Goal: Transaction & Acquisition: Download file/media

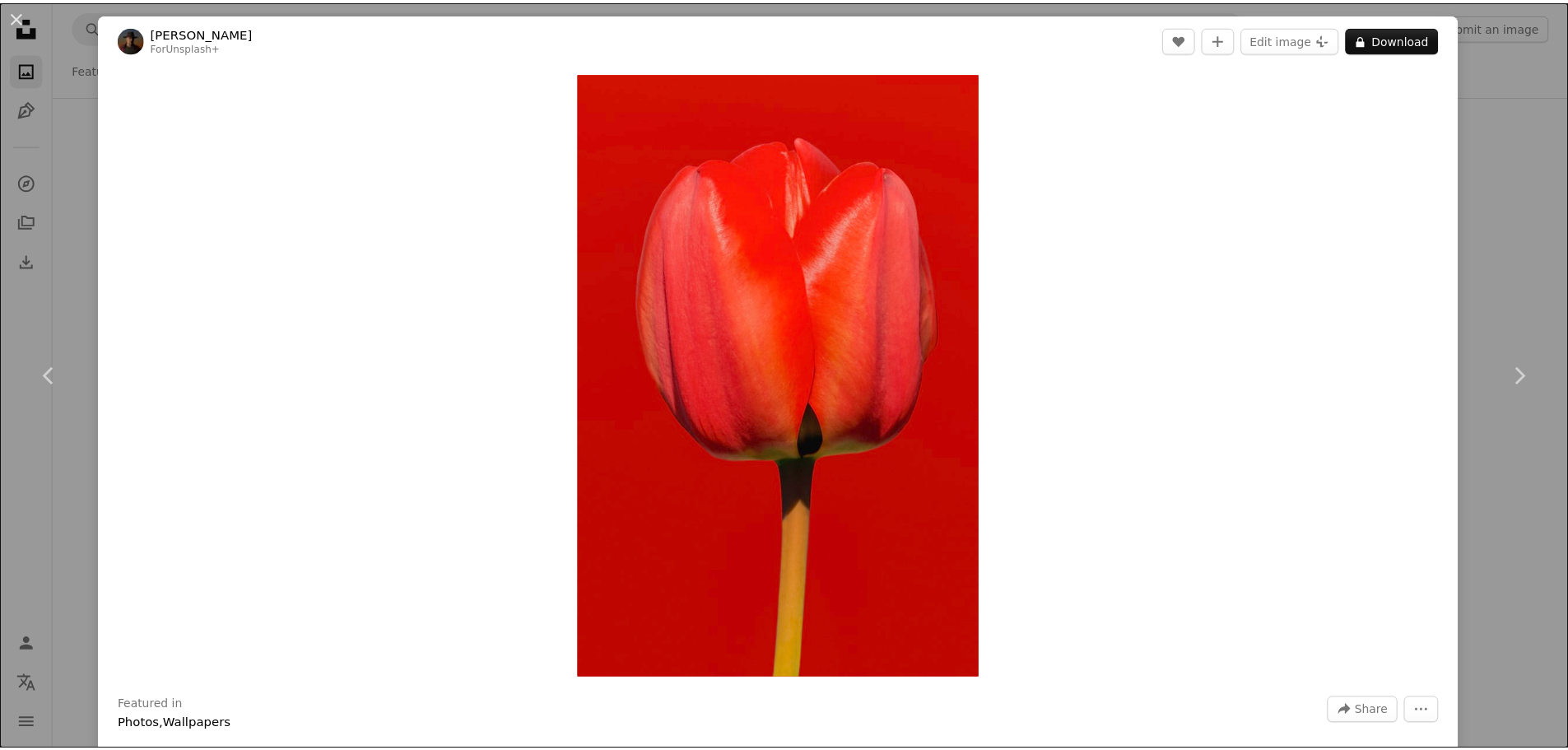
scroll to position [3540, 0]
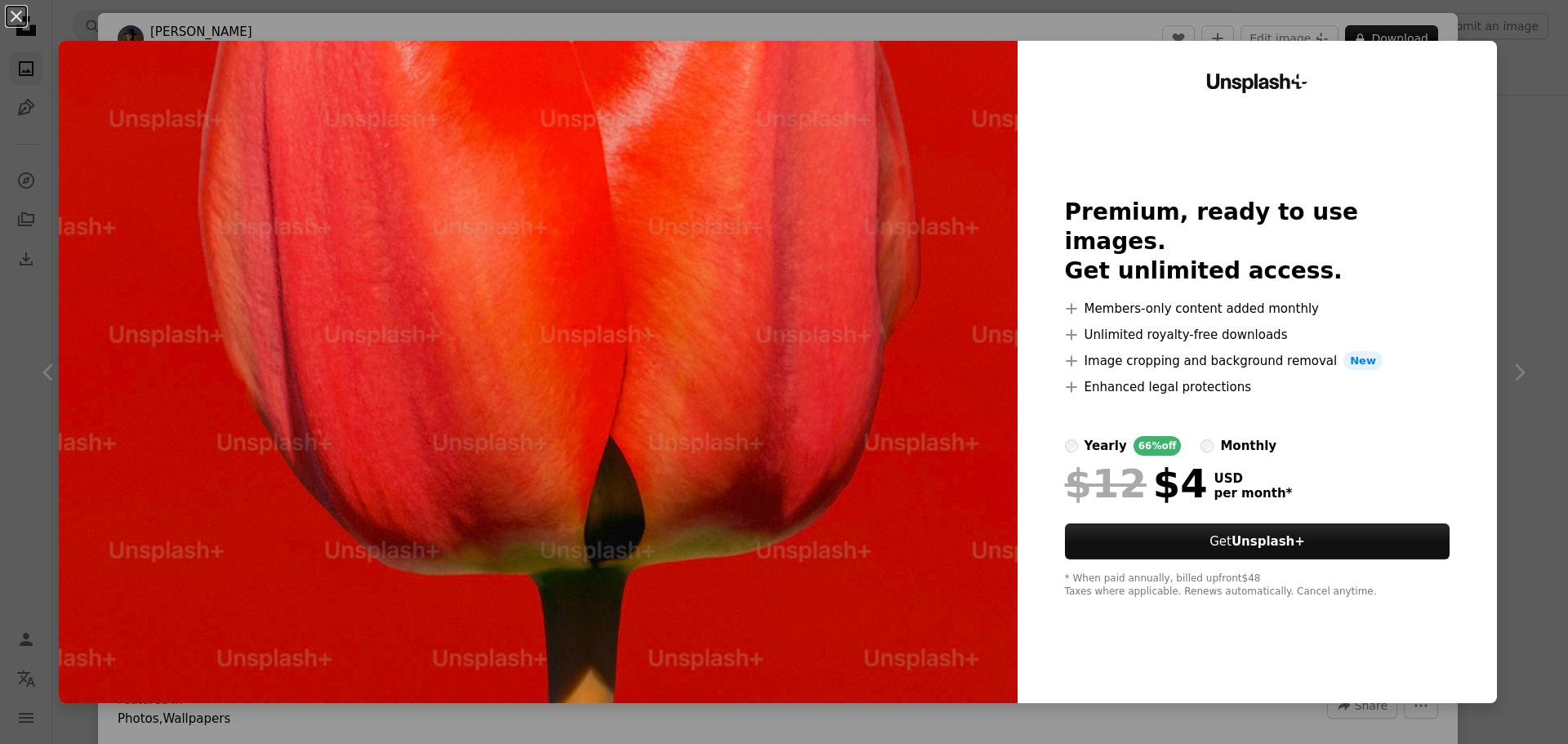
click at [1528, 157] on div "An X shape Unsplash+ Premium, ready to use images. Get unlimited access. A plus…" at bounding box center [784, 372] width 1568 height 744
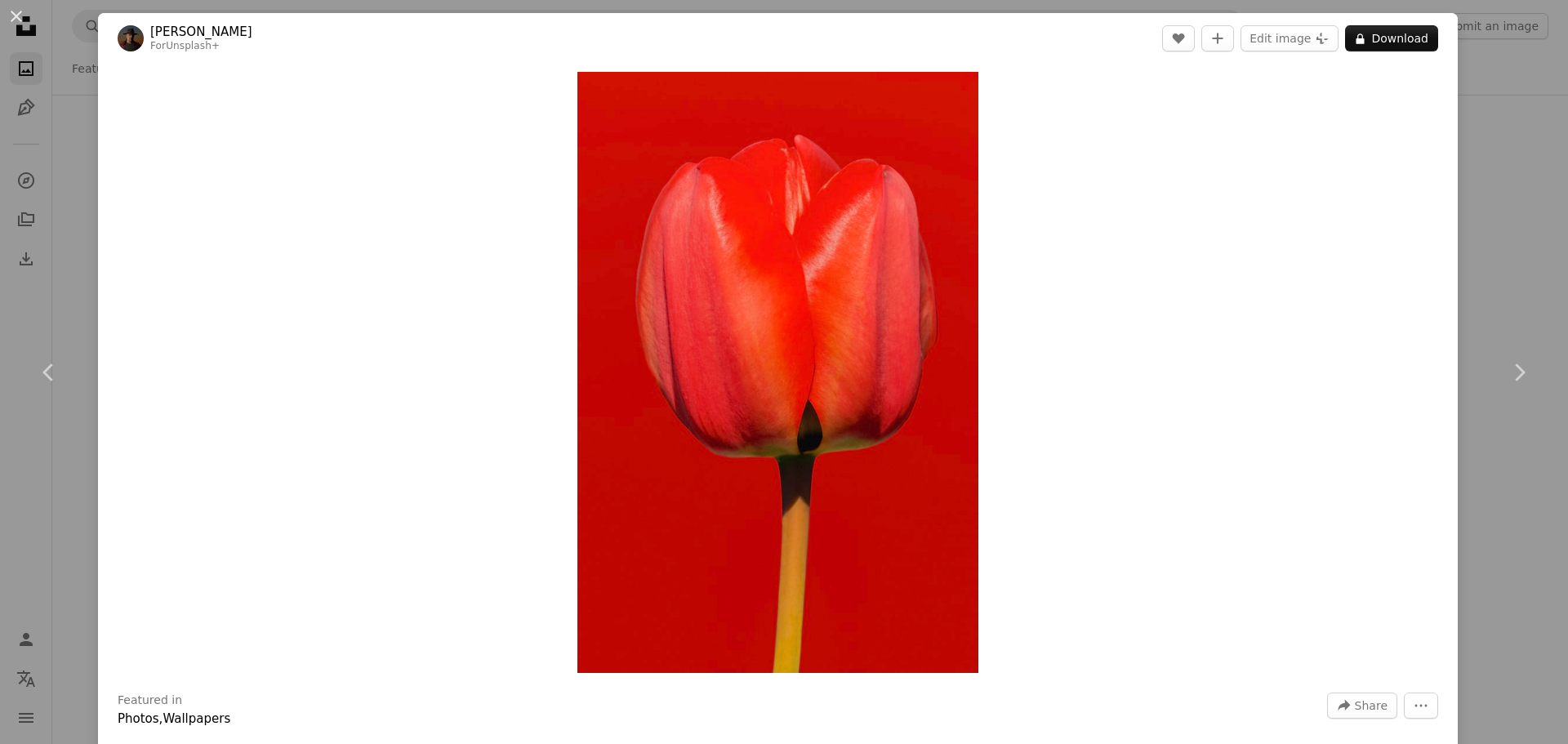
click at [1509, 142] on div "An X shape Chevron left Chevron right [PERSON_NAME] For Unsplash+ A heart A plu…" at bounding box center [784, 372] width 1568 height 744
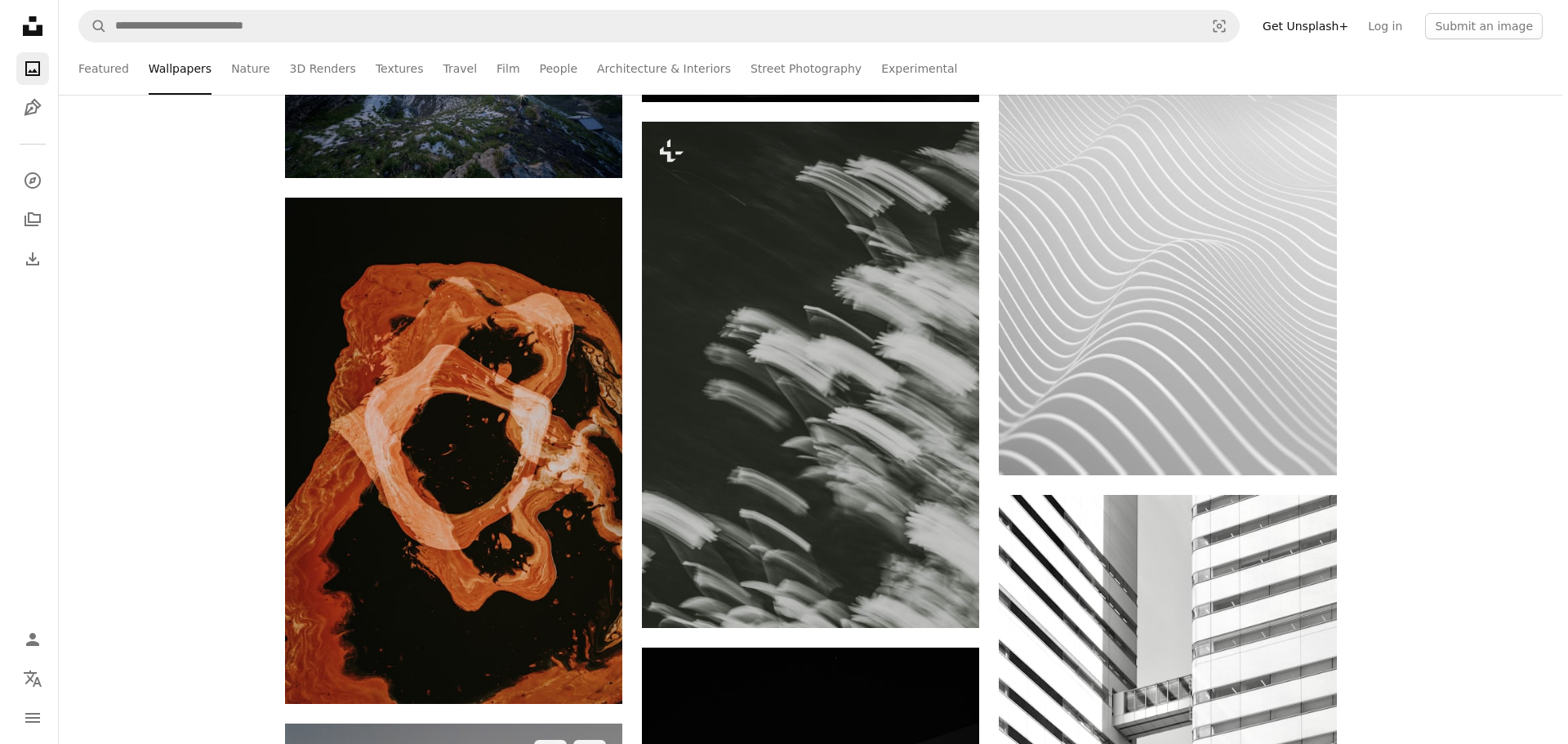
scroll to position [9230, 0]
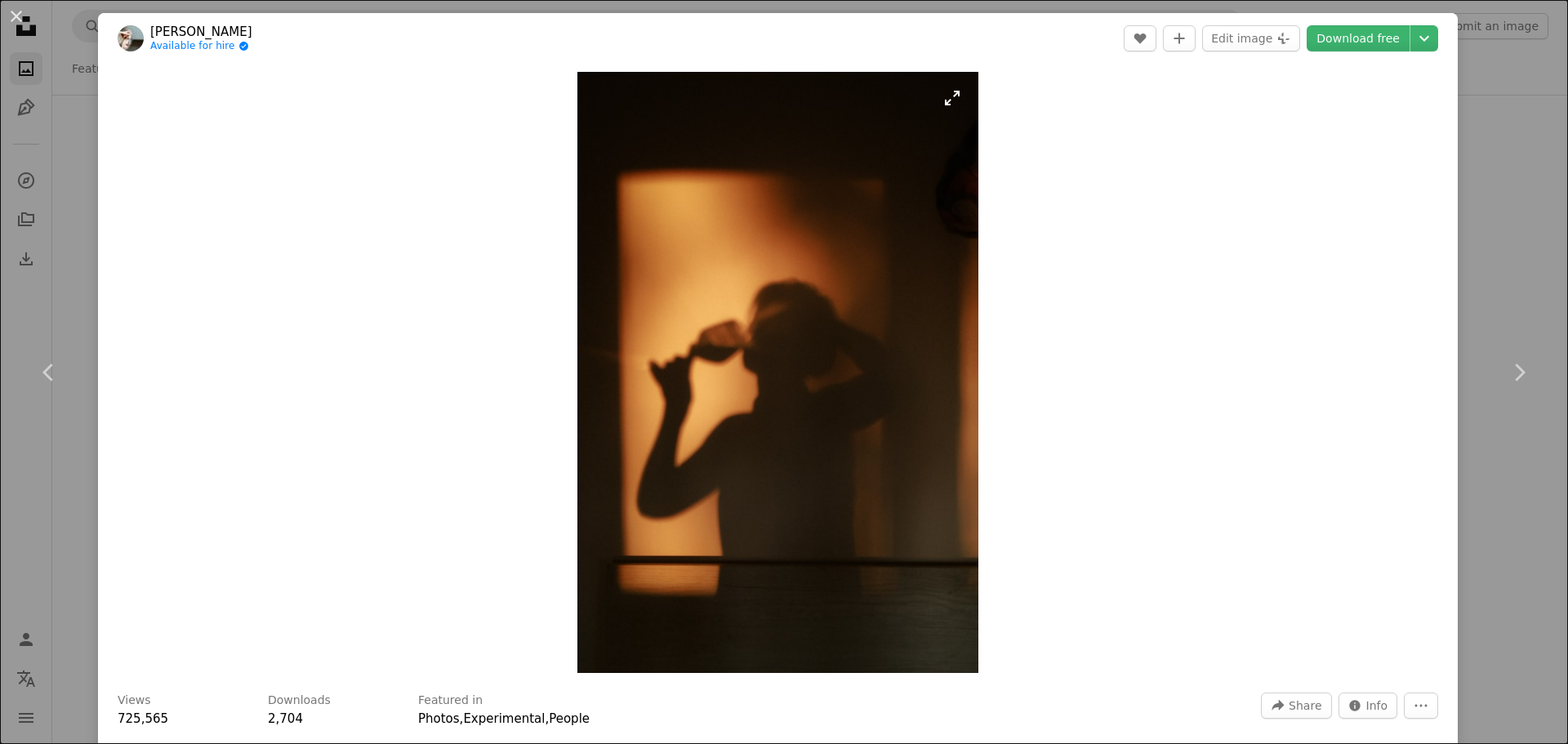
click at [846, 366] on img "Zoom in on this image" at bounding box center [778, 372] width 401 height 601
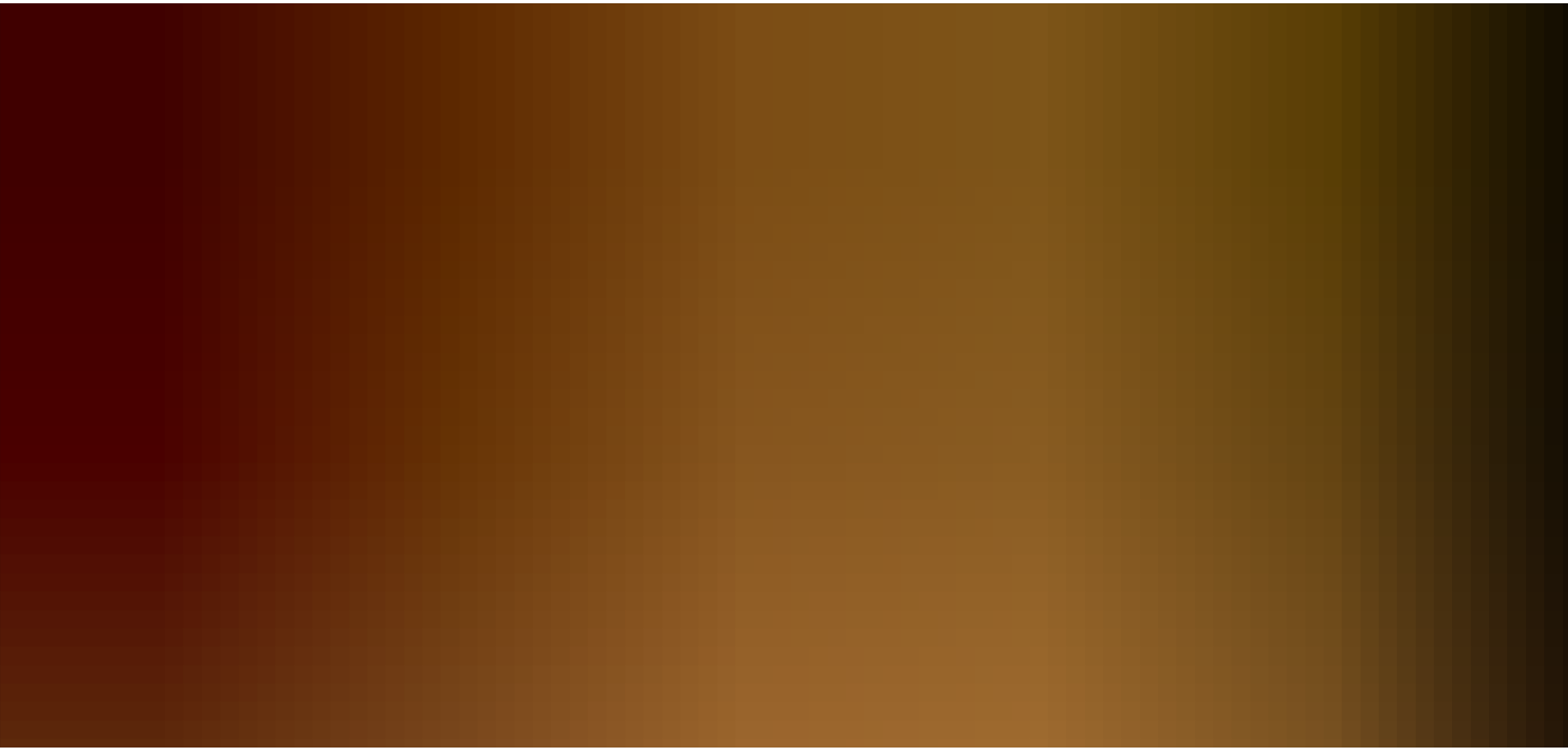
scroll to position [793, 0]
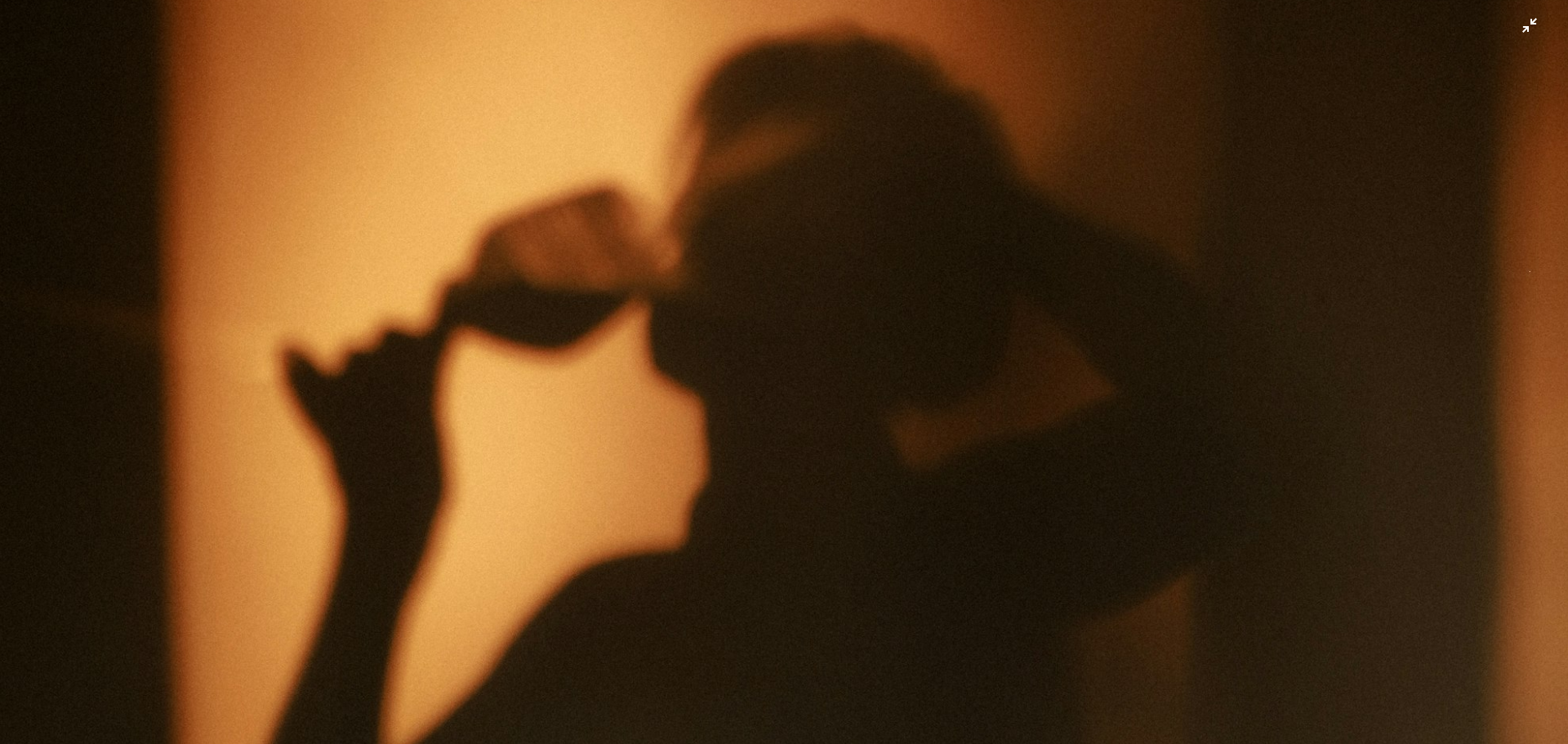
click at [846, 366] on img "Zoom out on this image" at bounding box center [784, 390] width 1570 height 2355
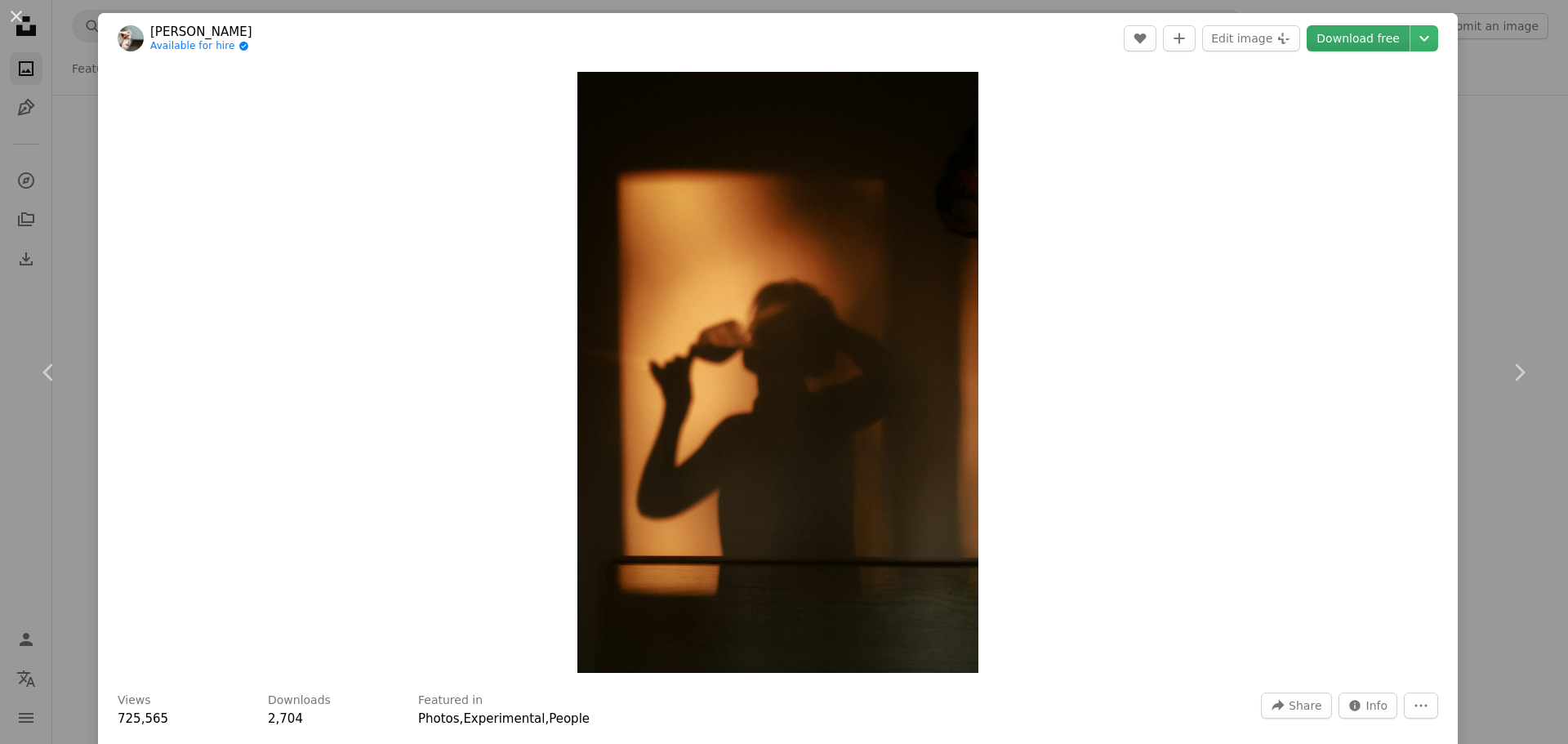
click at [1374, 40] on link "Download free" at bounding box center [1358, 38] width 103 height 26
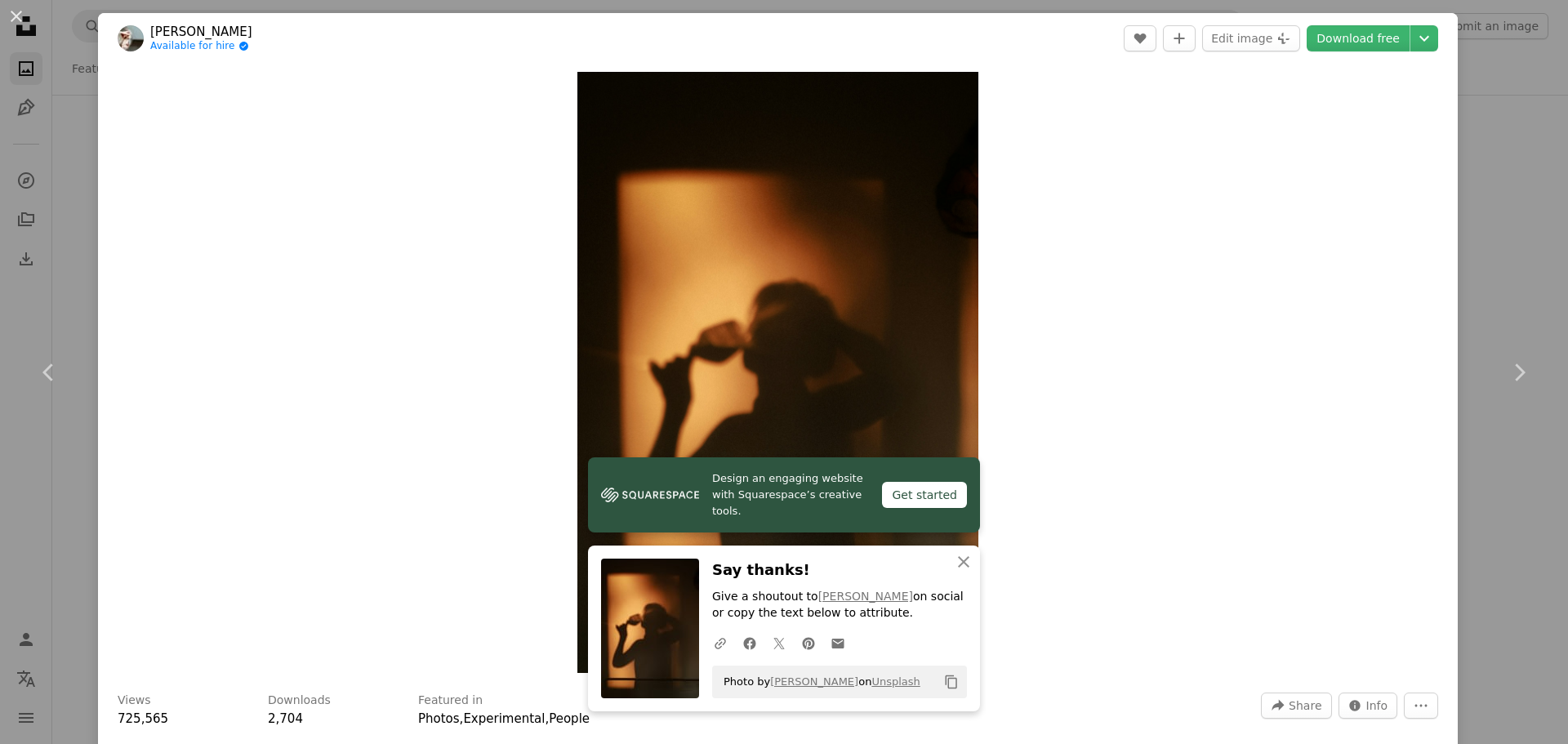
click at [1473, 291] on div "An X shape Chevron left Chevron right Design an engaging website with Squarespa…" at bounding box center [784, 372] width 1568 height 744
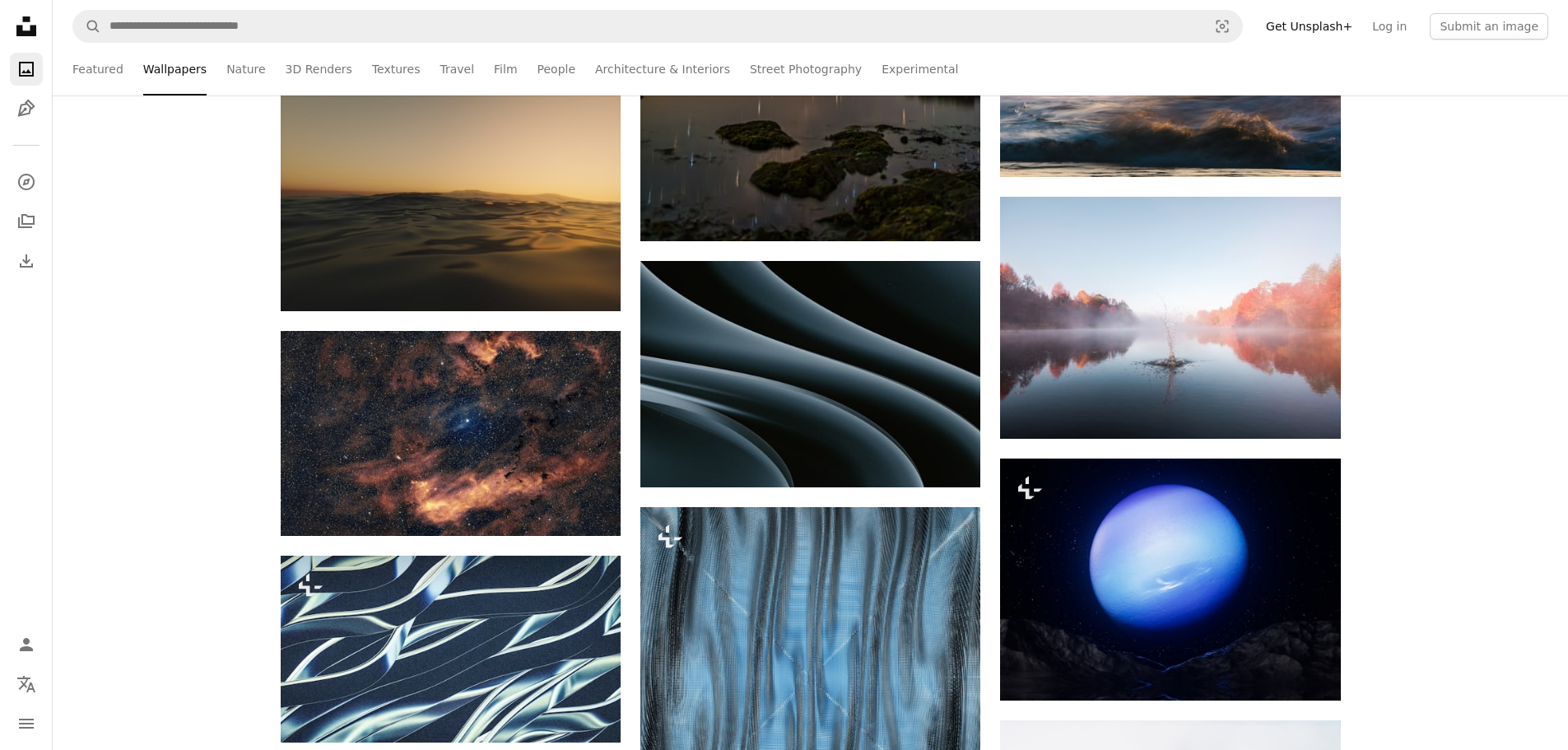
scroll to position [13998, 0]
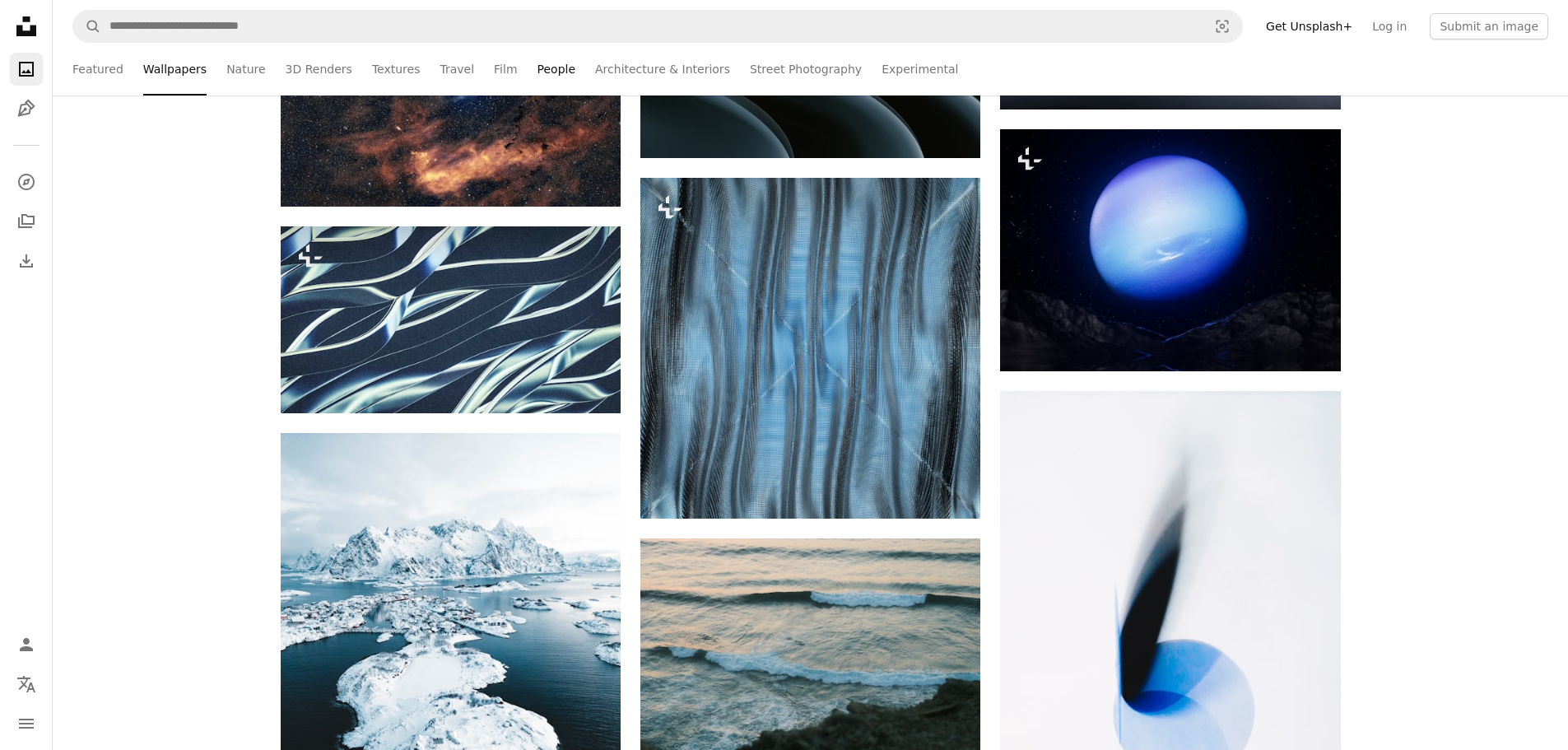
click at [537, 71] on link "People" at bounding box center [557, 69] width 39 height 53
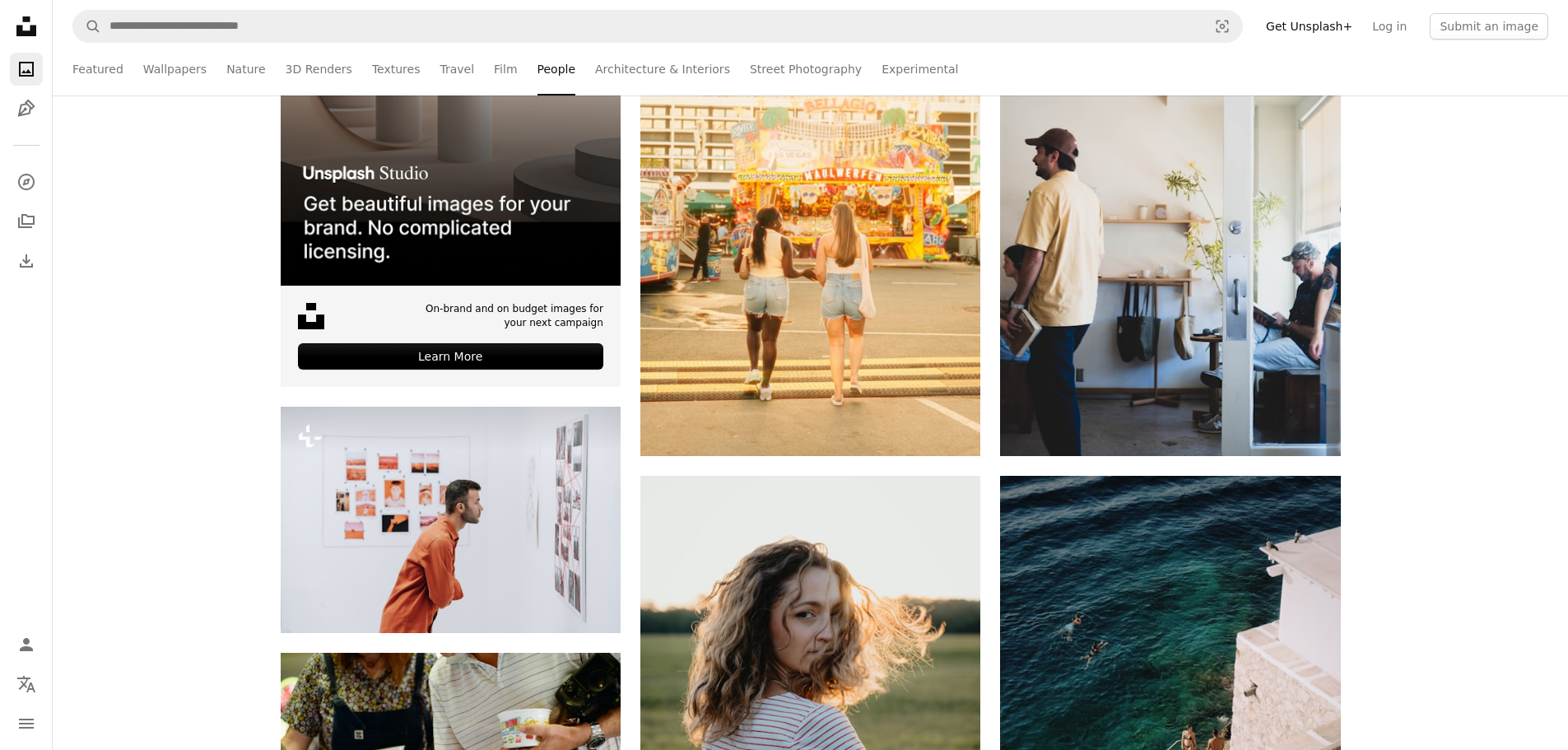
scroll to position [658, 0]
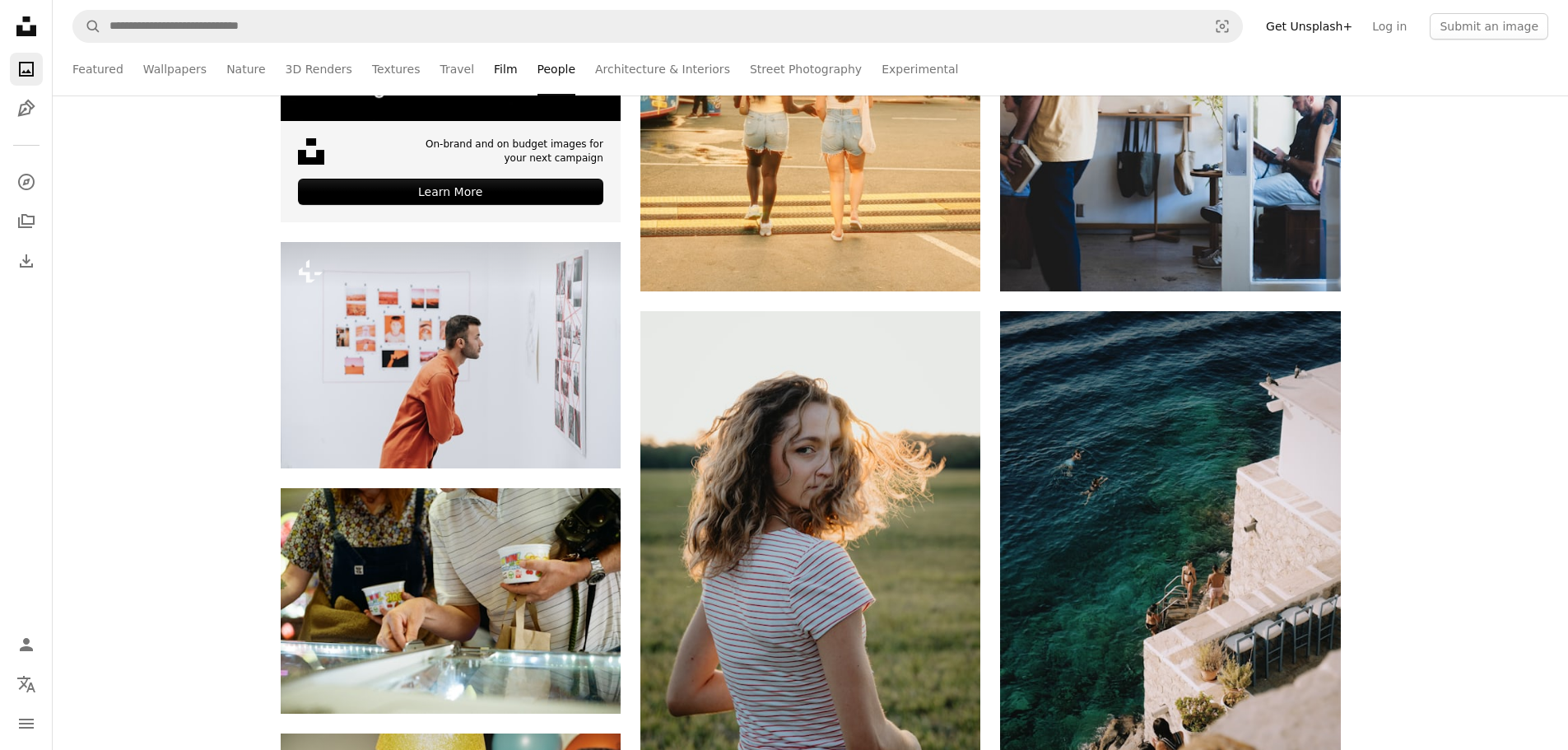
click at [494, 68] on link "Film" at bounding box center [506, 69] width 23 height 53
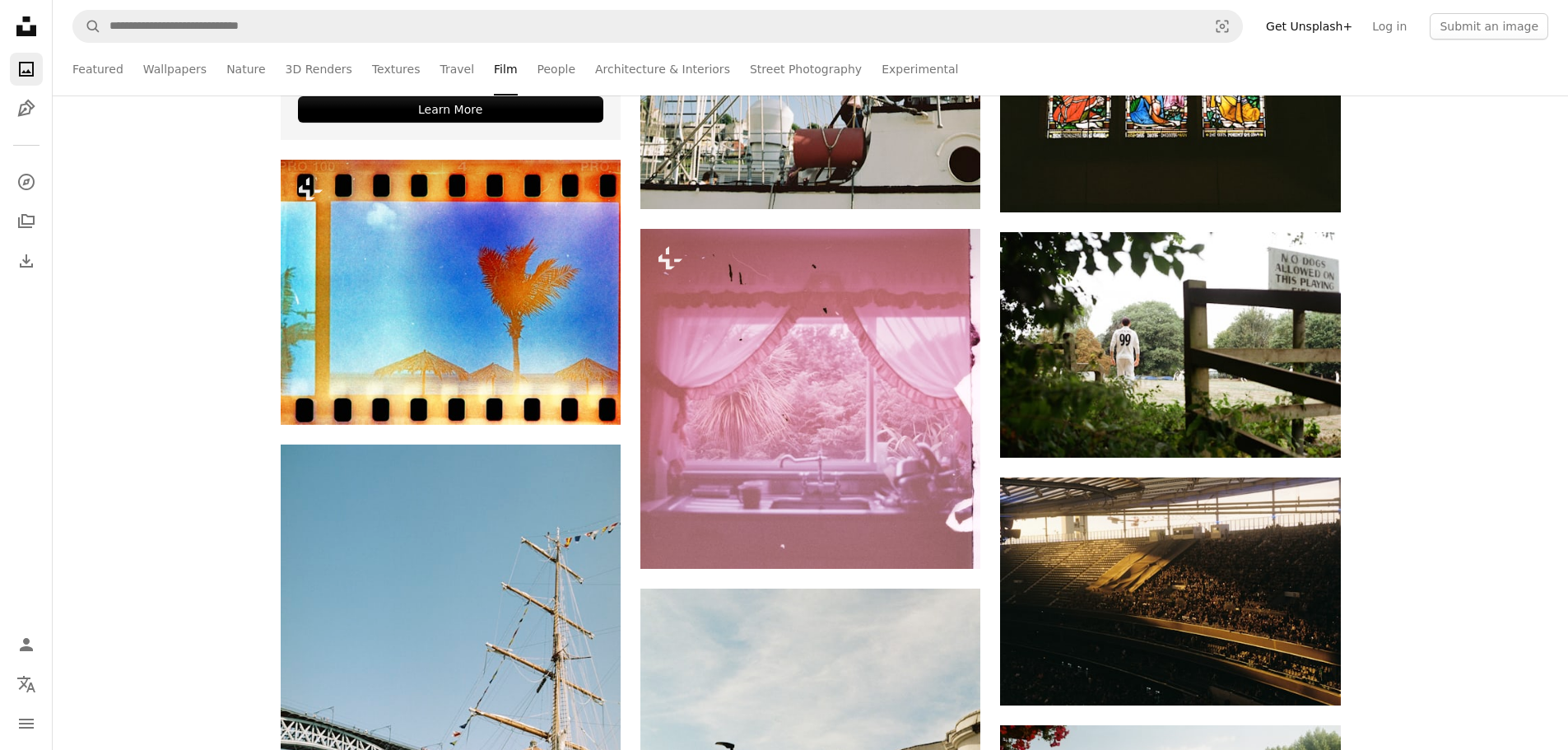
scroll to position [1153, 0]
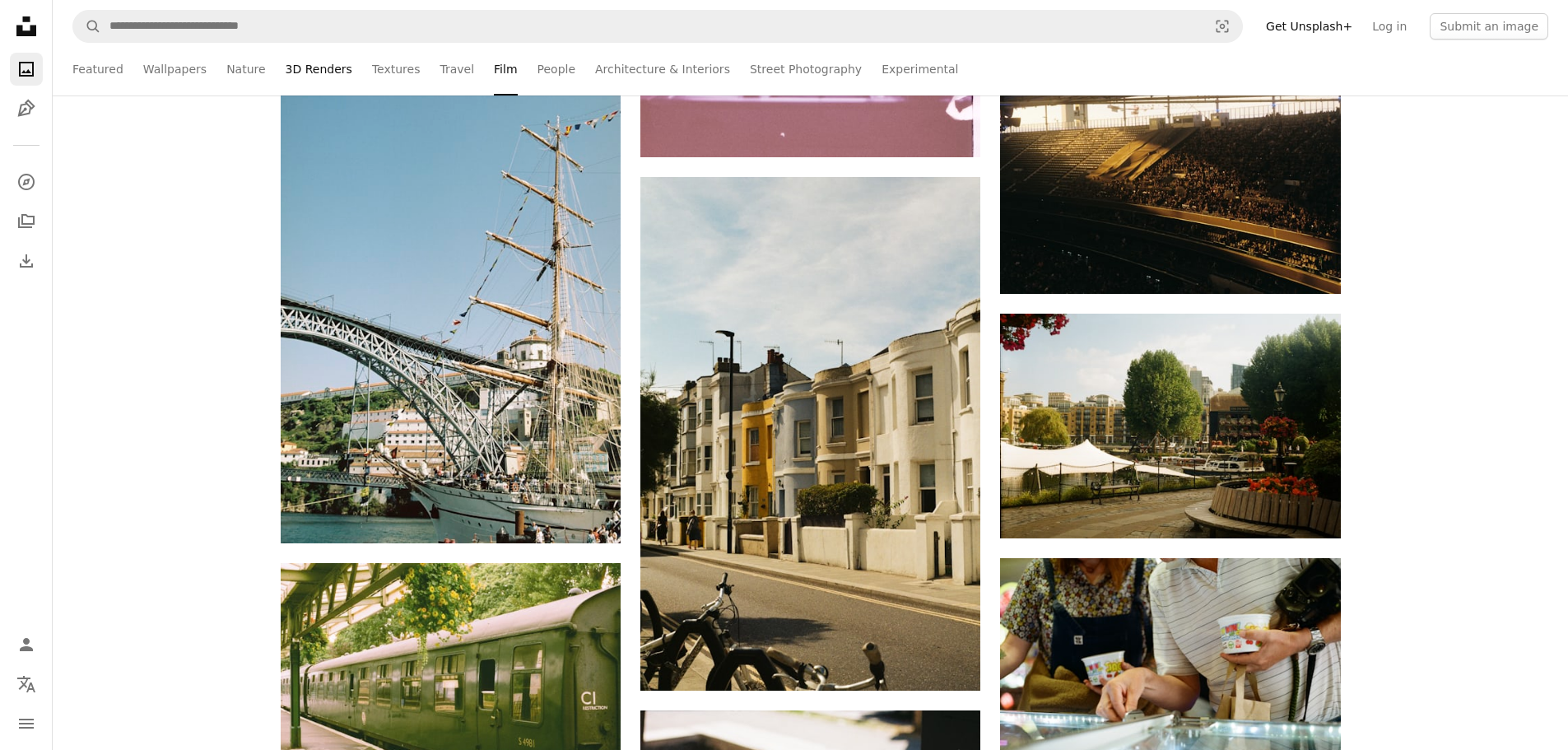
click at [307, 71] on link "3D Renders" at bounding box center [319, 69] width 66 height 53
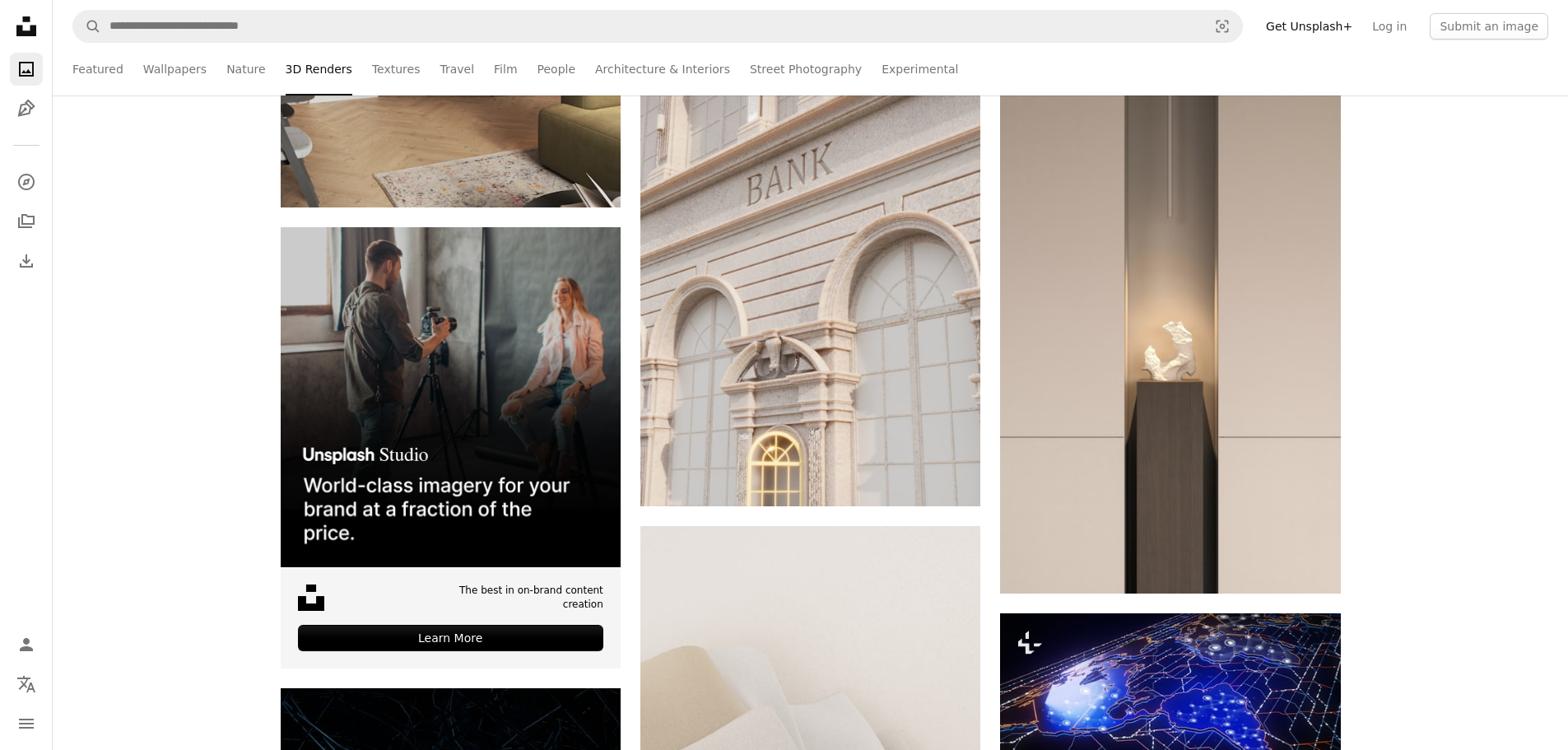
scroll to position [4200, 0]
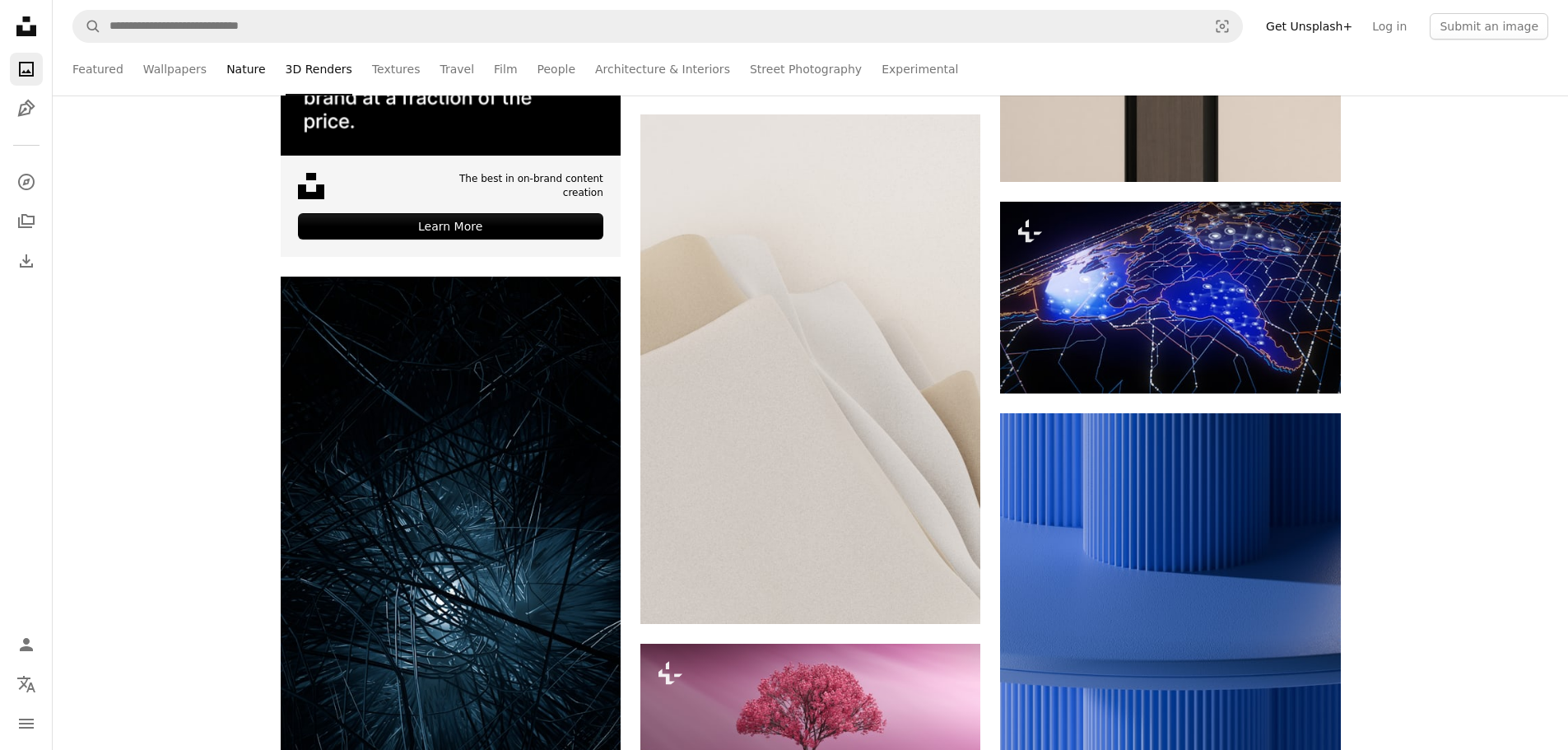
click at [238, 65] on link "Nature" at bounding box center [246, 69] width 39 height 53
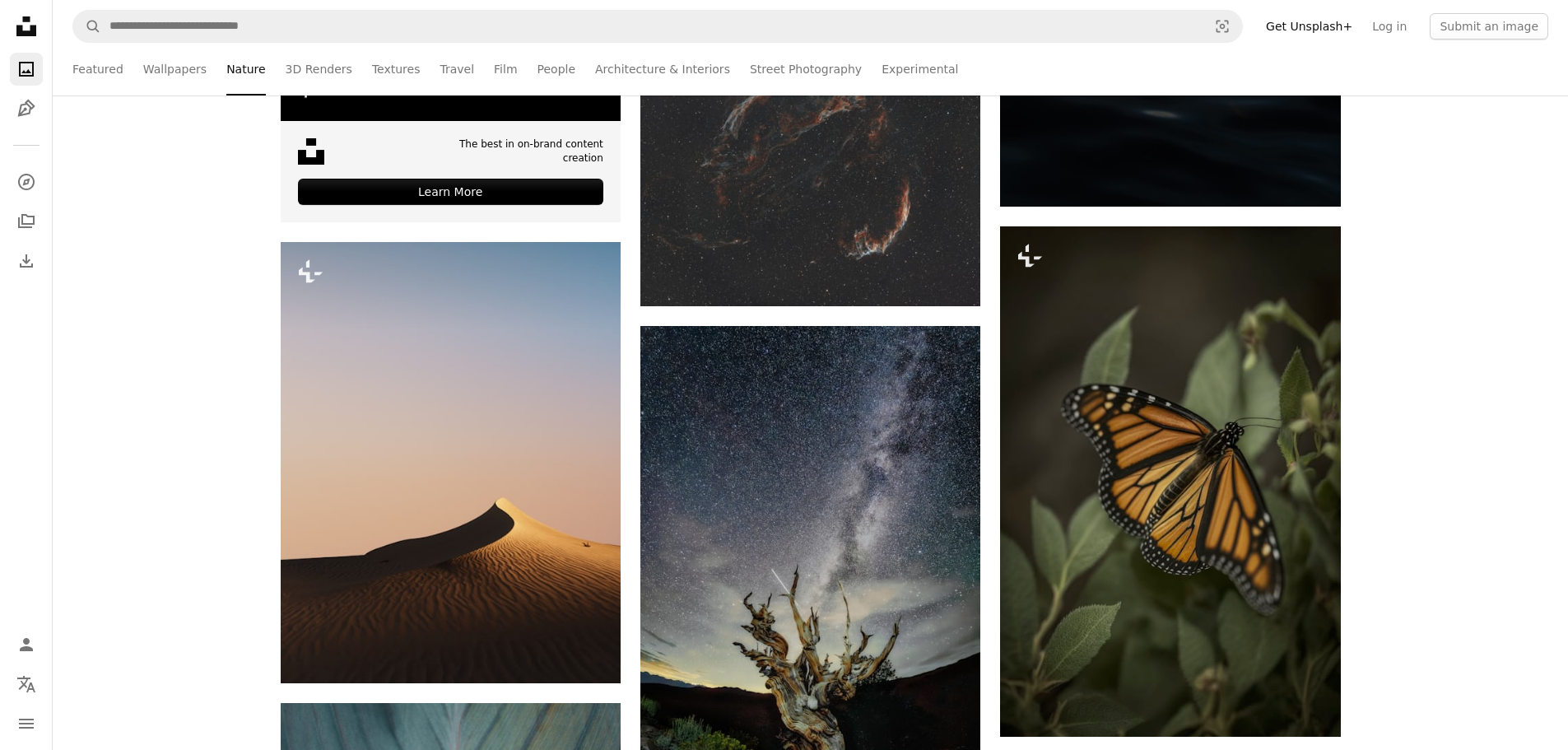
scroll to position [741, 0]
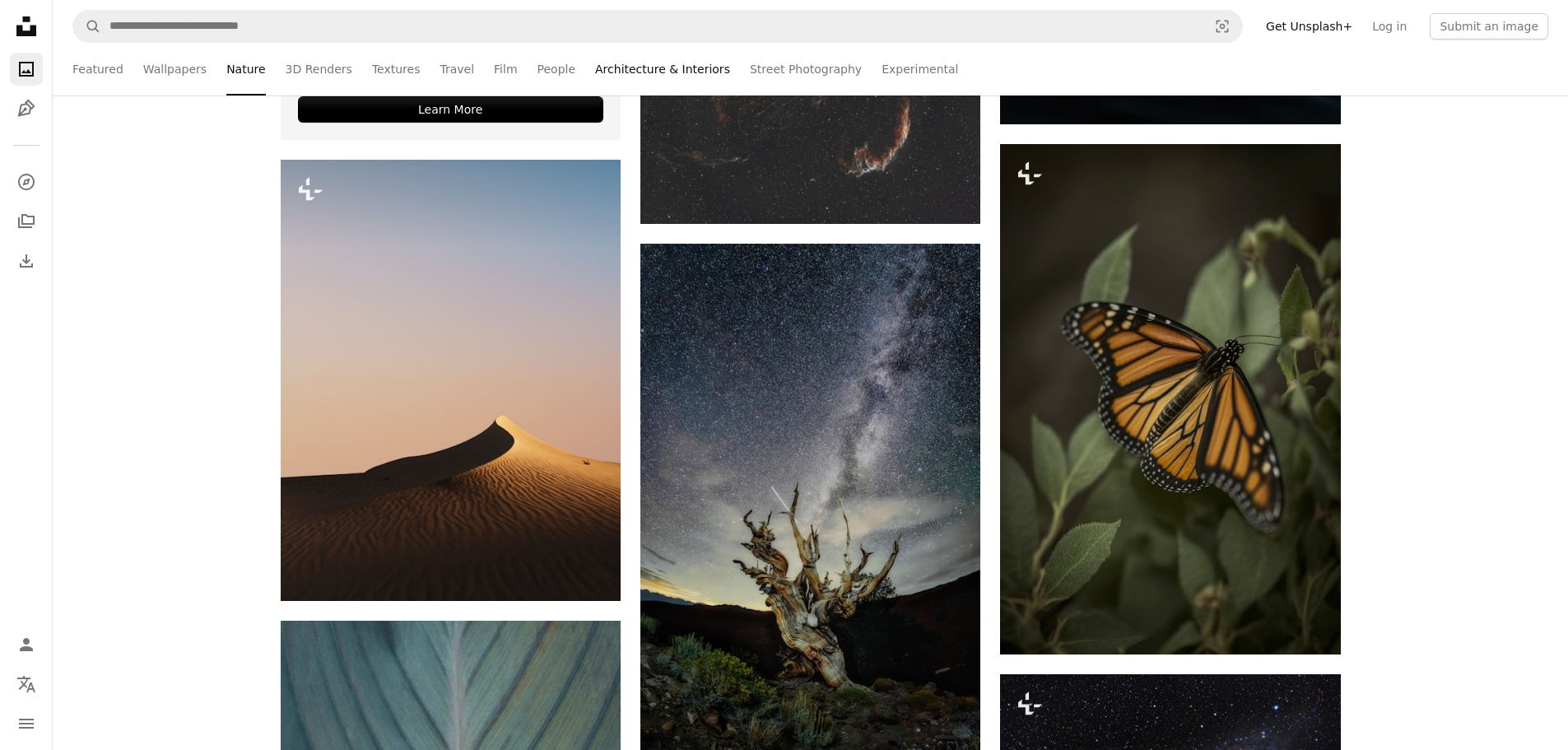
click at [669, 71] on link "Architecture & Interiors" at bounding box center [662, 69] width 135 height 53
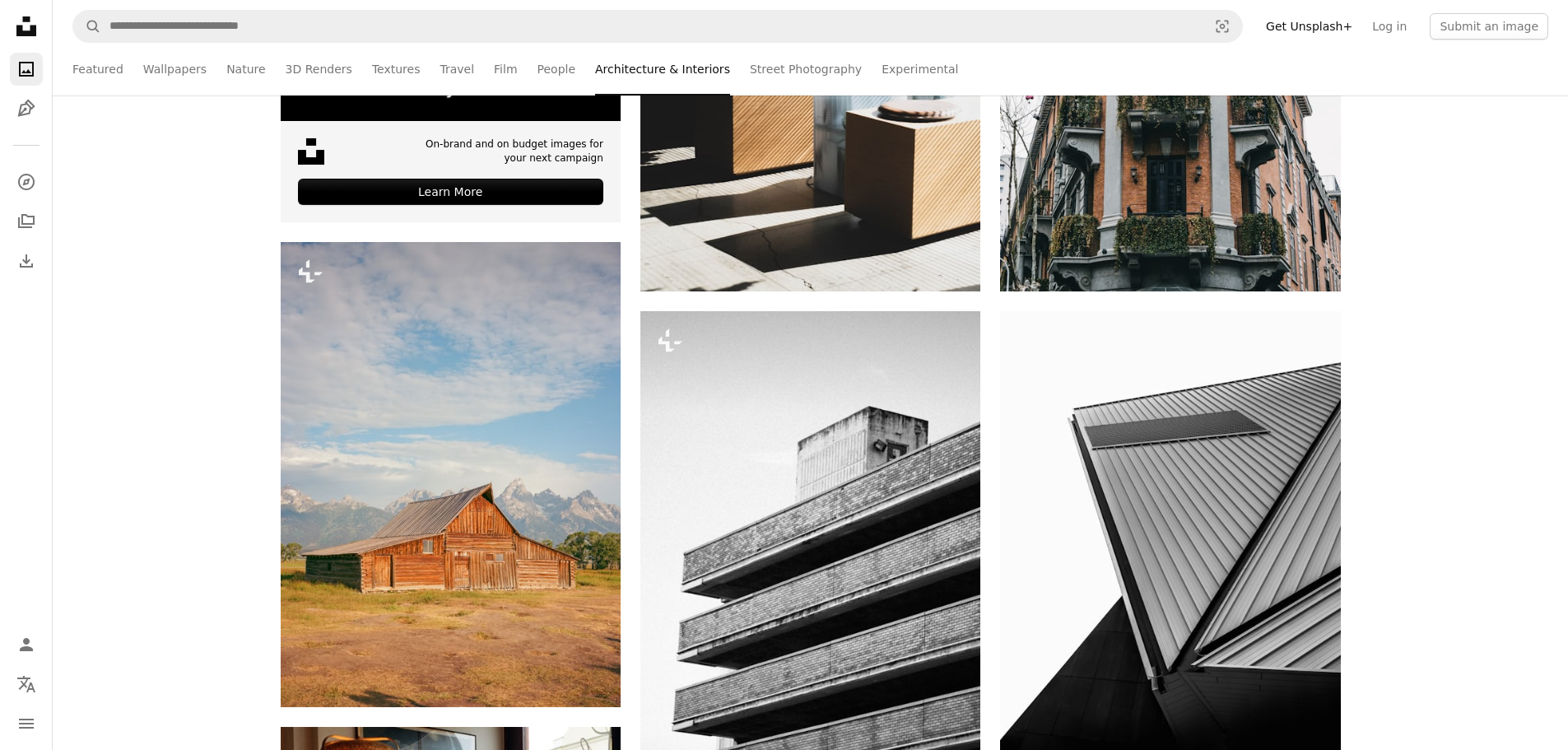
scroll to position [988, 0]
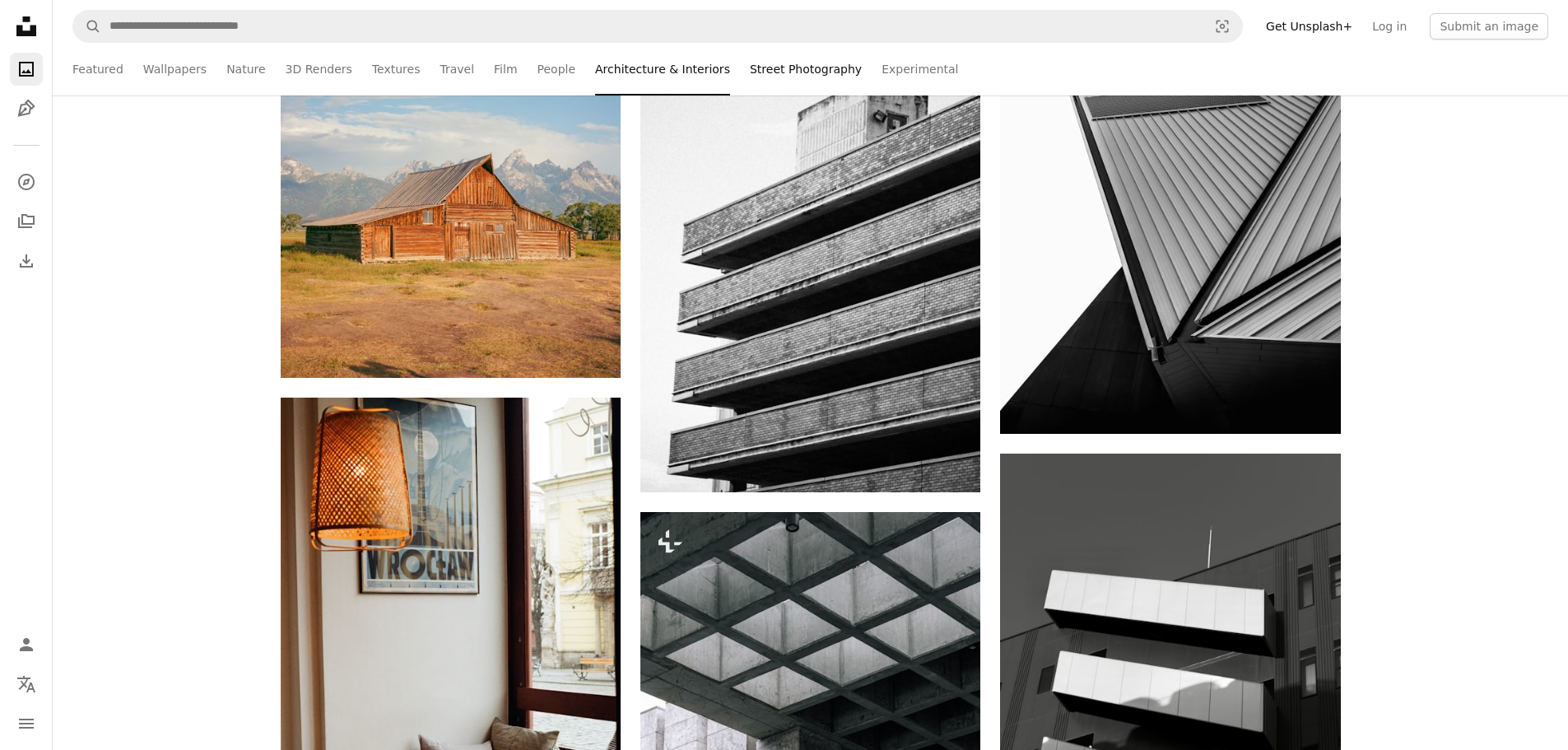
click at [768, 68] on link "Street Photography" at bounding box center [805, 69] width 112 height 53
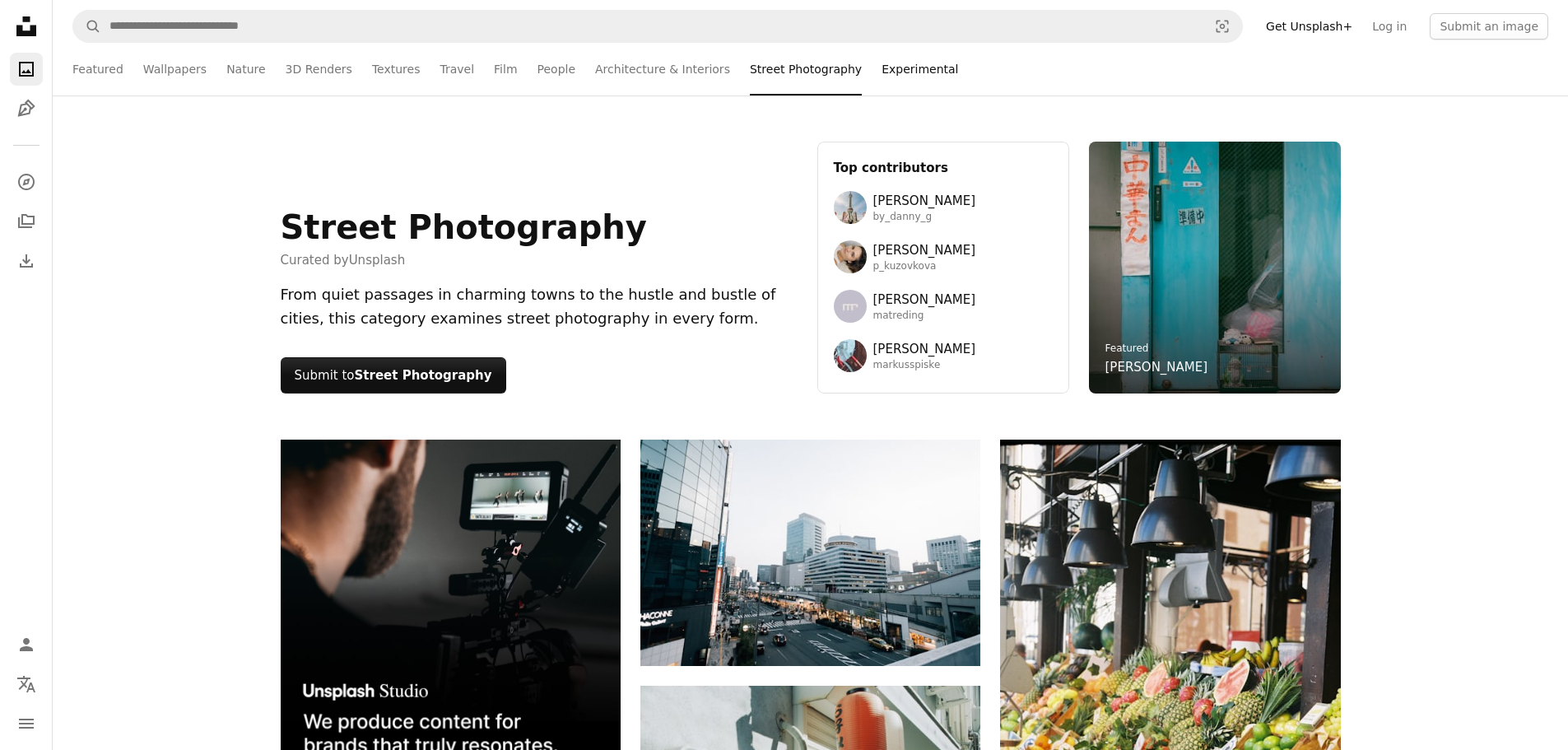
click at [882, 70] on link "Experimental" at bounding box center [920, 69] width 77 height 53
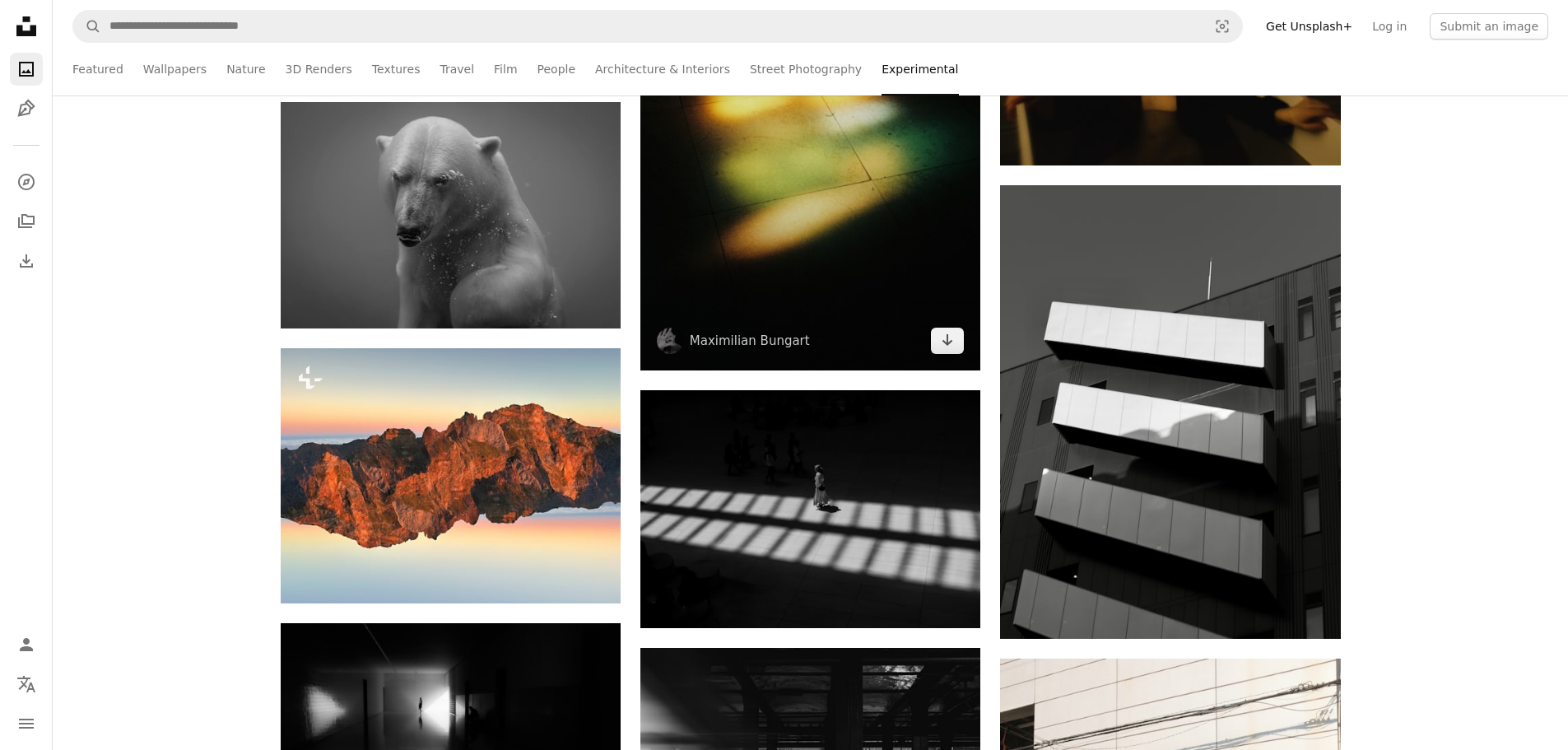
scroll to position [2224, 0]
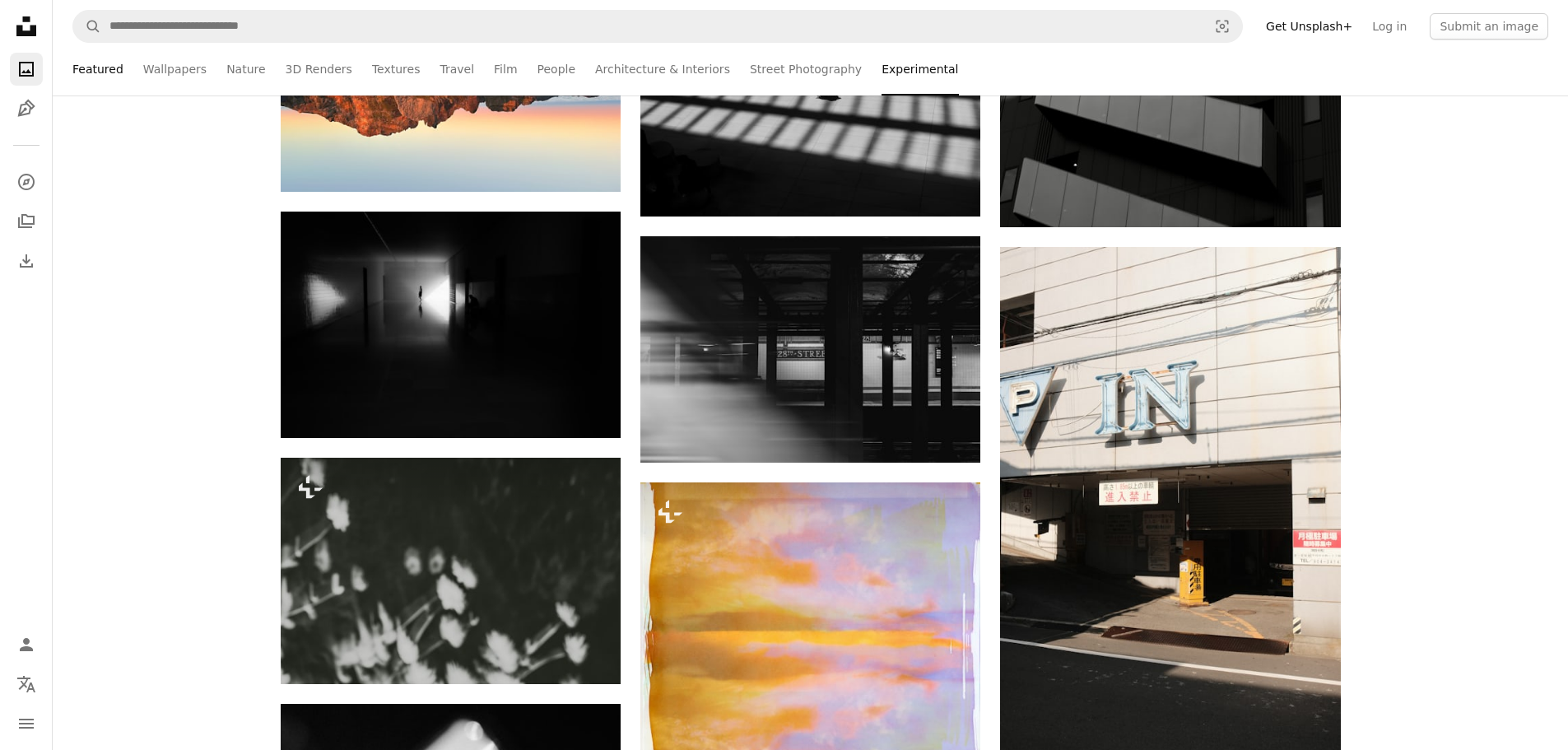
click at [90, 72] on link "Featured" at bounding box center [98, 69] width 51 height 53
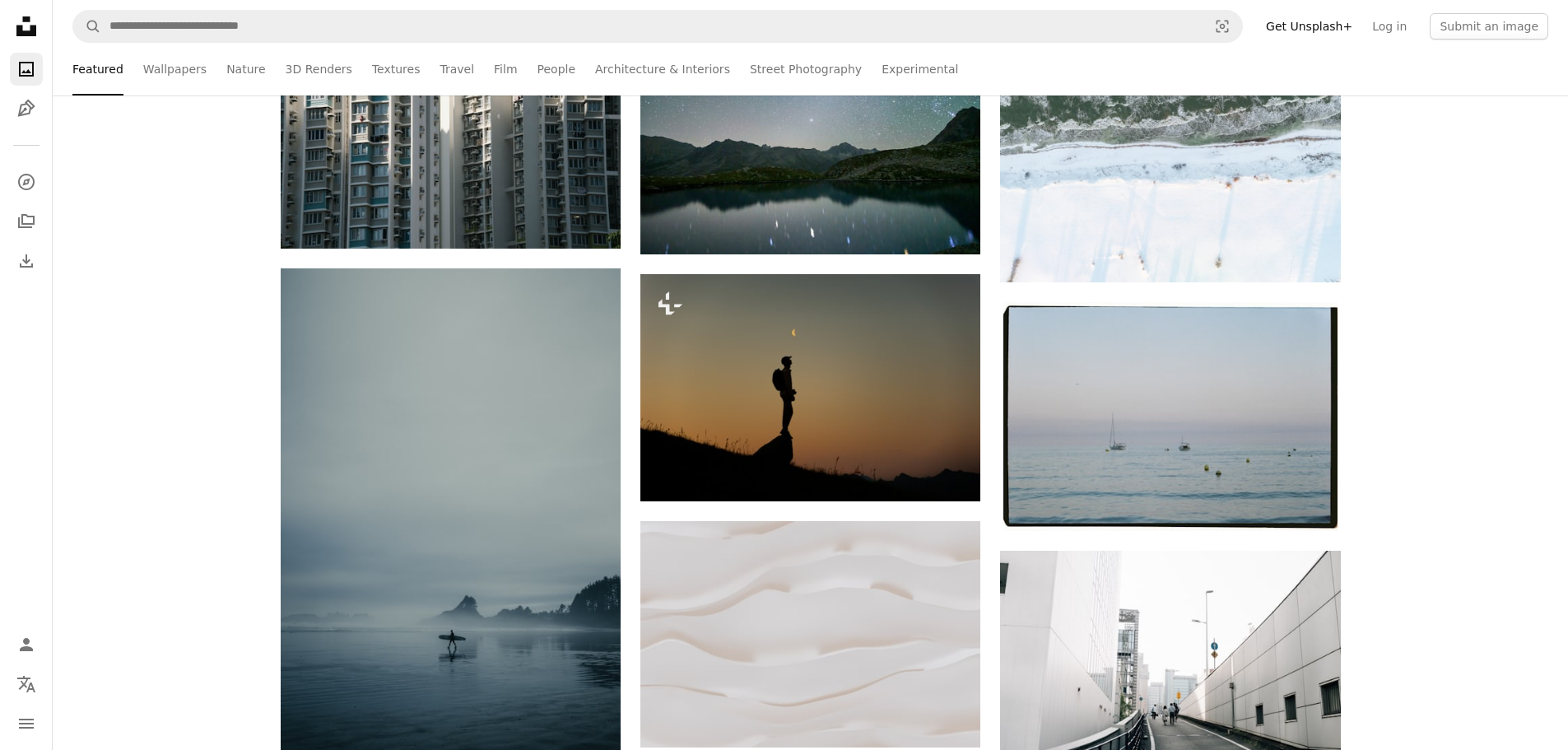
scroll to position [741, 0]
